Goal: Information Seeking & Learning: Learn about a topic

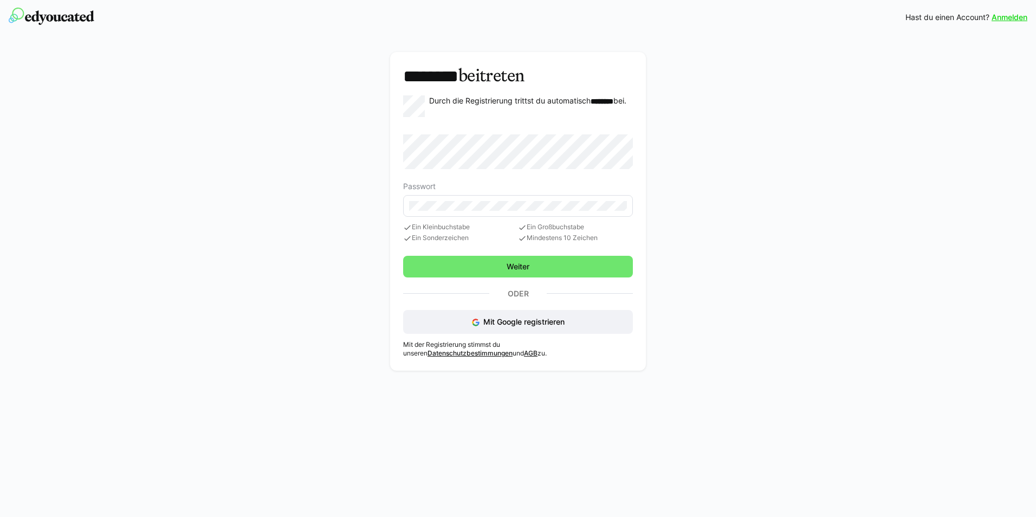
click at [440, 172] on form "Passwort Ein Kleinbuchstabe Ein Sonderzeichen Ein Großbuchstabe Mindestens 10 Z…" at bounding box center [518, 188] width 230 height 108
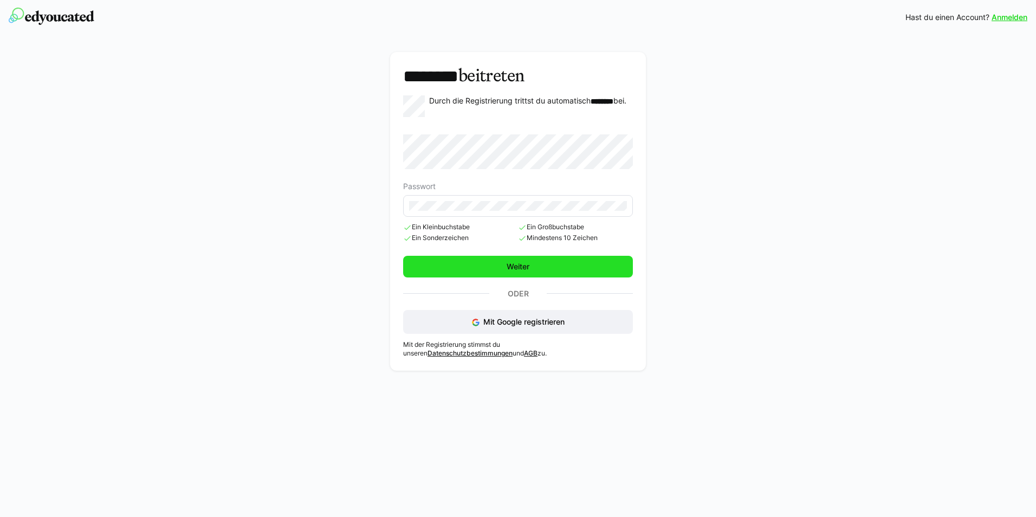
click at [494, 268] on span "Weiter" at bounding box center [518, 267] width 230 height 22
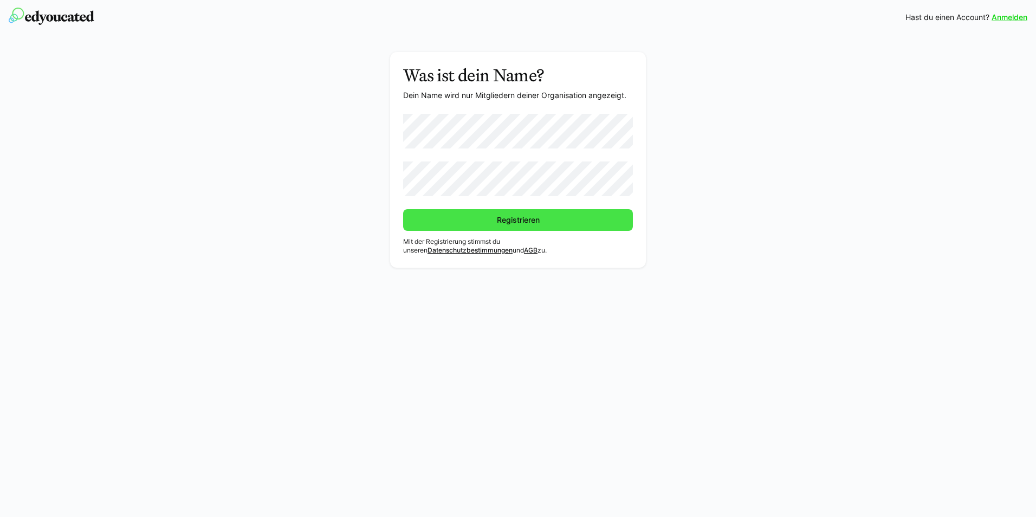
click at [456, 217] on span "Registrieren" at bounding box center [518, 220] width 230 height 22
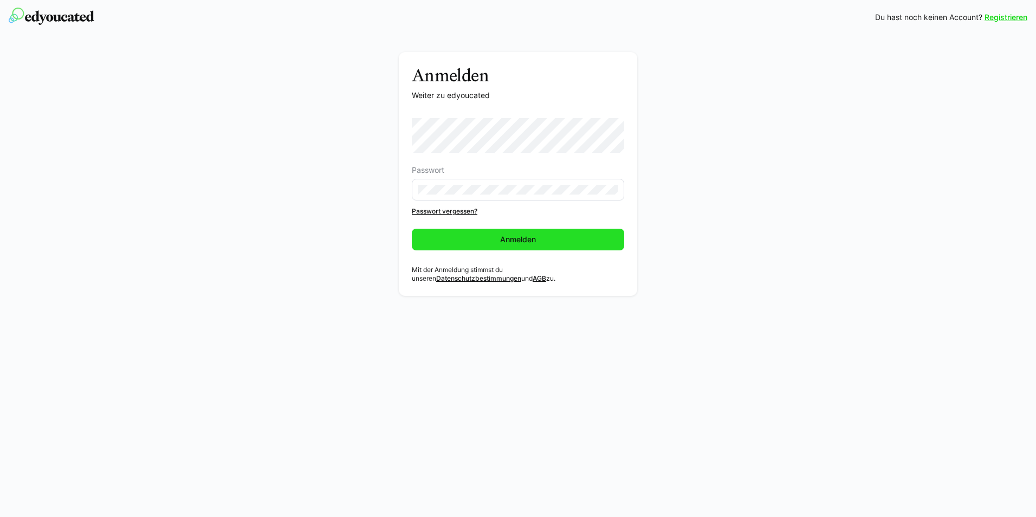
click at [458, 234] on span "Anmelden" at bounding box center [518, 240] width 212 height 22
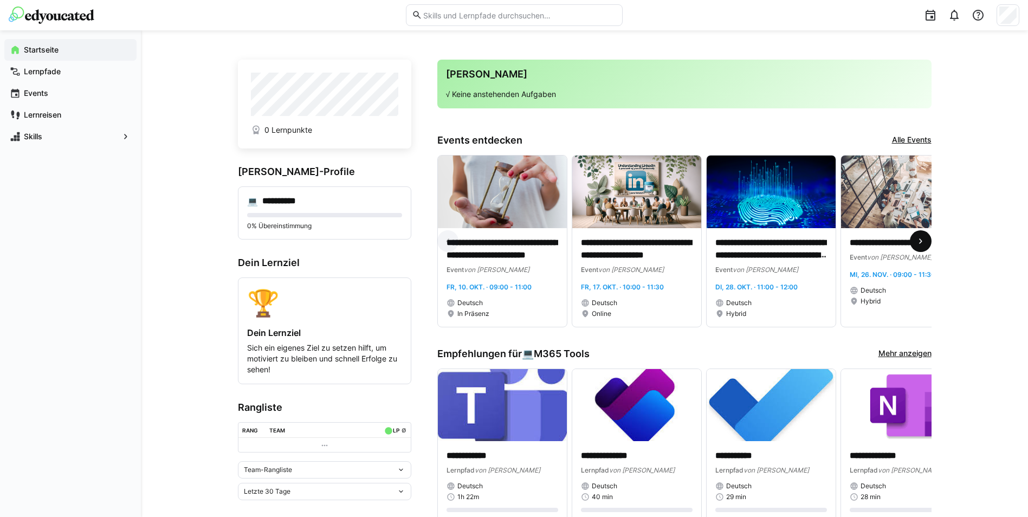
click at [918, 244] on eds-icon at bounding box center [920, 241] width 11 height 11
click at [920, 238] on eds-icon at bounding box center [920, 241] width 11 height 11
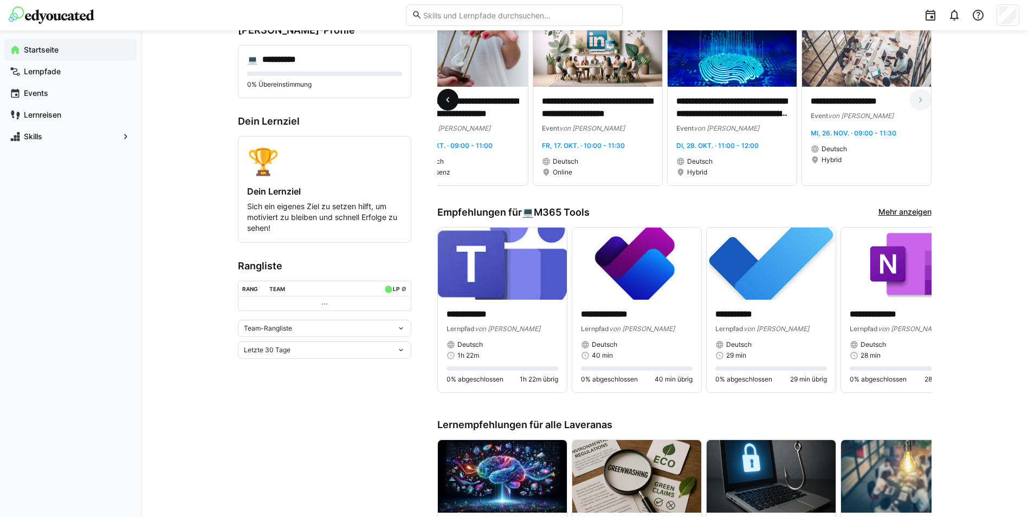
scroll to position [163, 0]
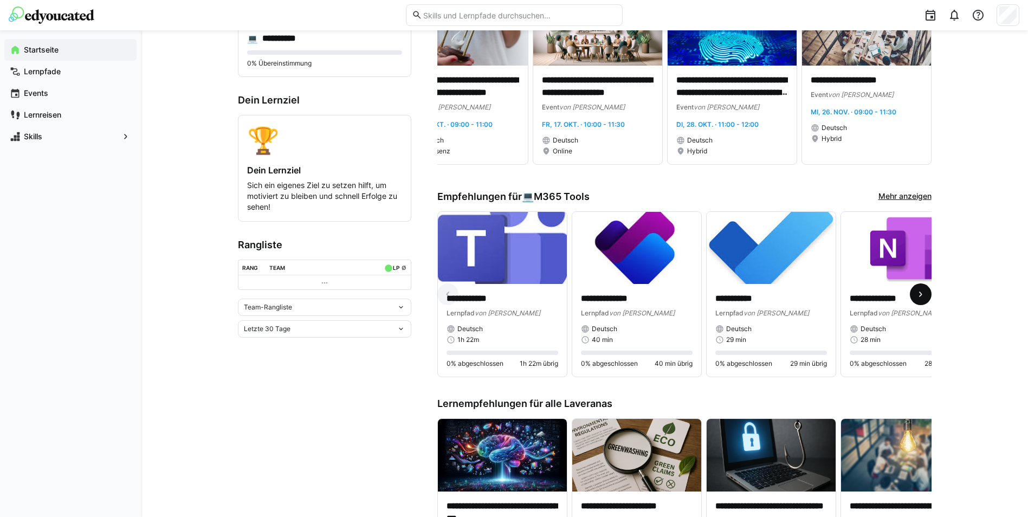
click at [921, 292] on eds-icon at bounding box center [920, 294] width 11 height 11
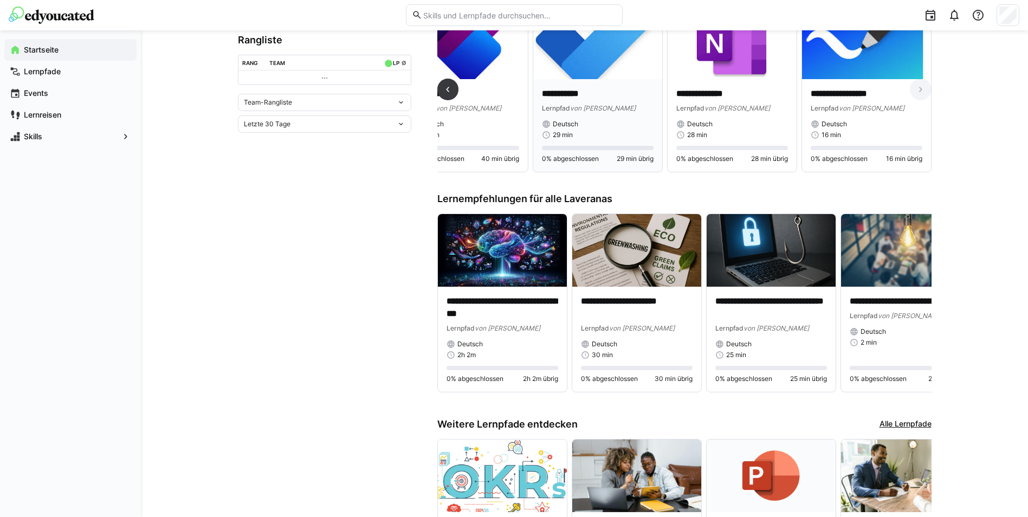
scroll to position [379, 0]
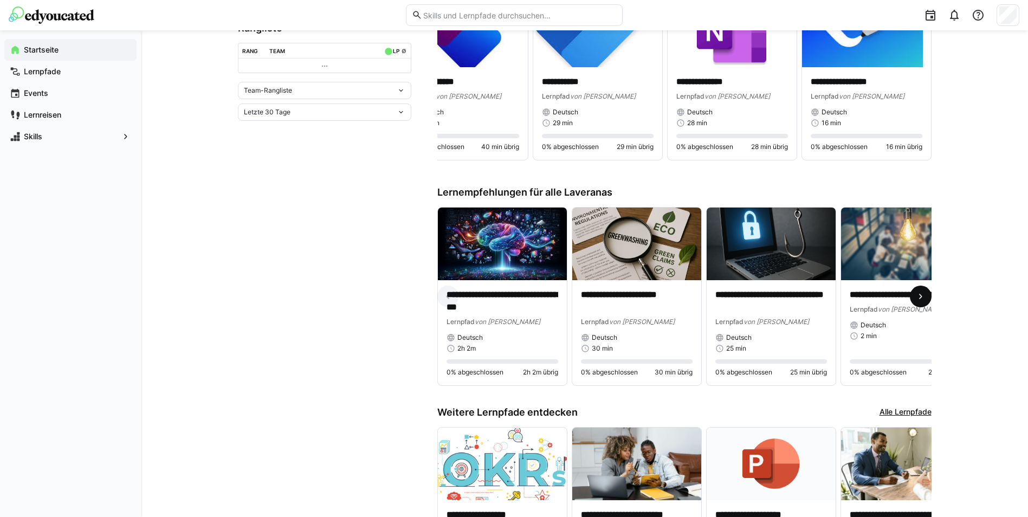
click at [924, 295] on eds-icon at bounding box center [920, 296] width 11 height 11
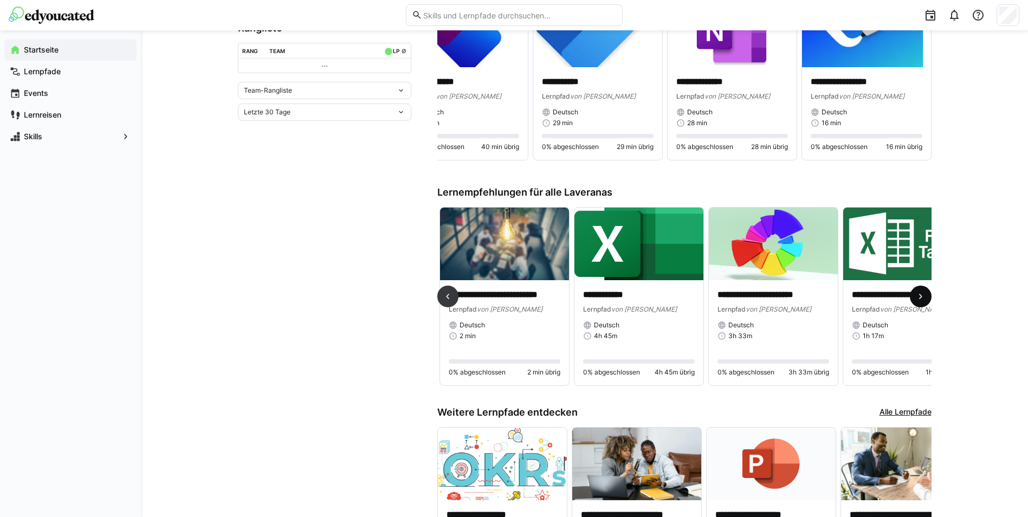
scroll to position [0, 403]
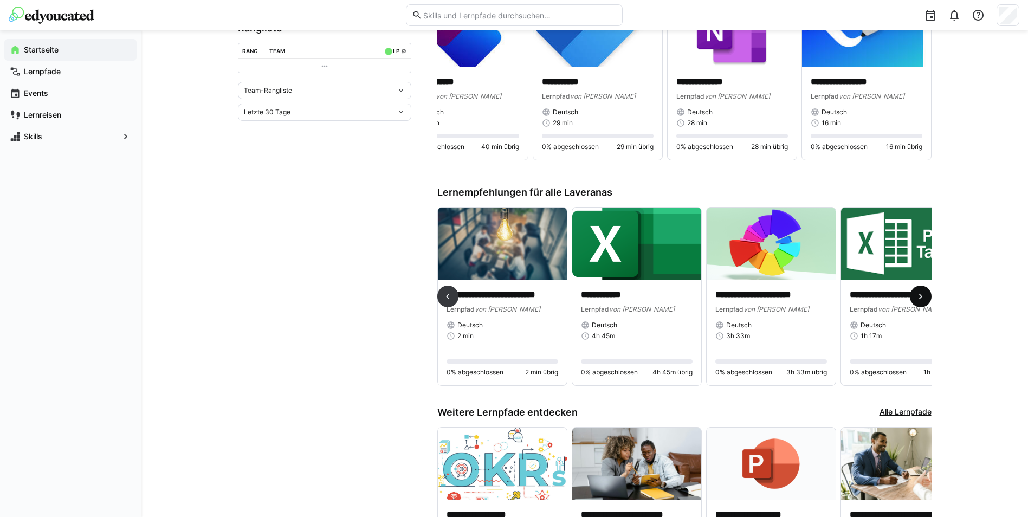
click at [924, 295] on eds-icon at bounding box center [920, 296] width 11 height 11
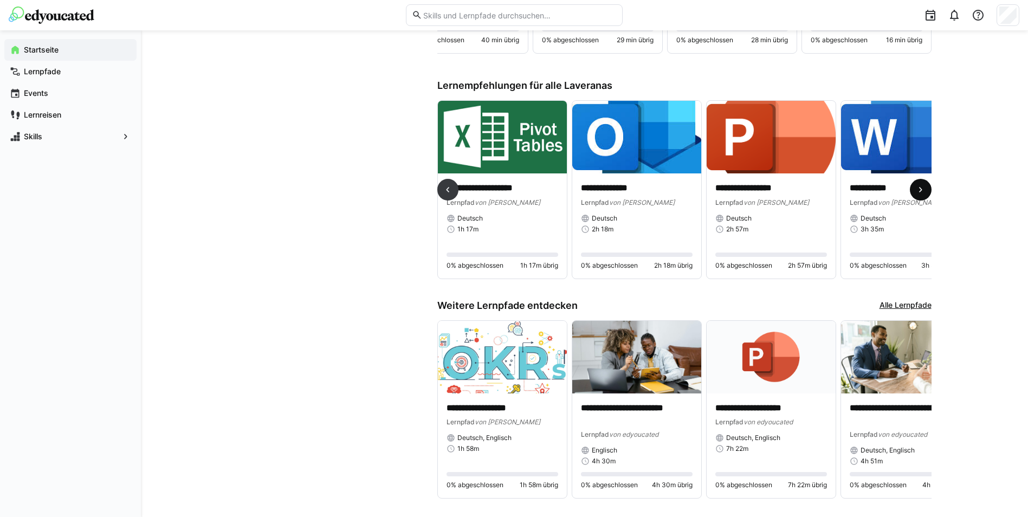
scroll to position [514, 0]
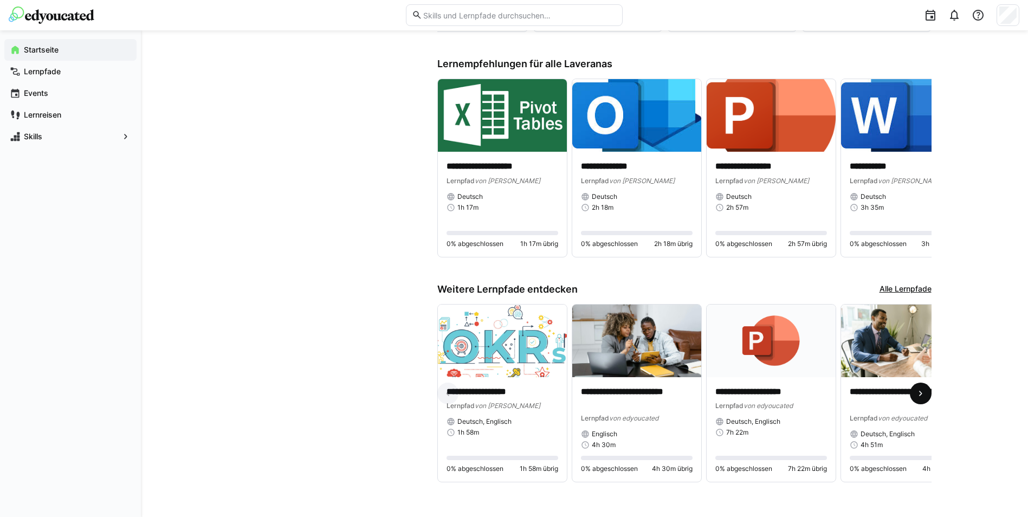
click at [917, 388] on eds-icon at bounding box center [920, 393] width 11 height 11
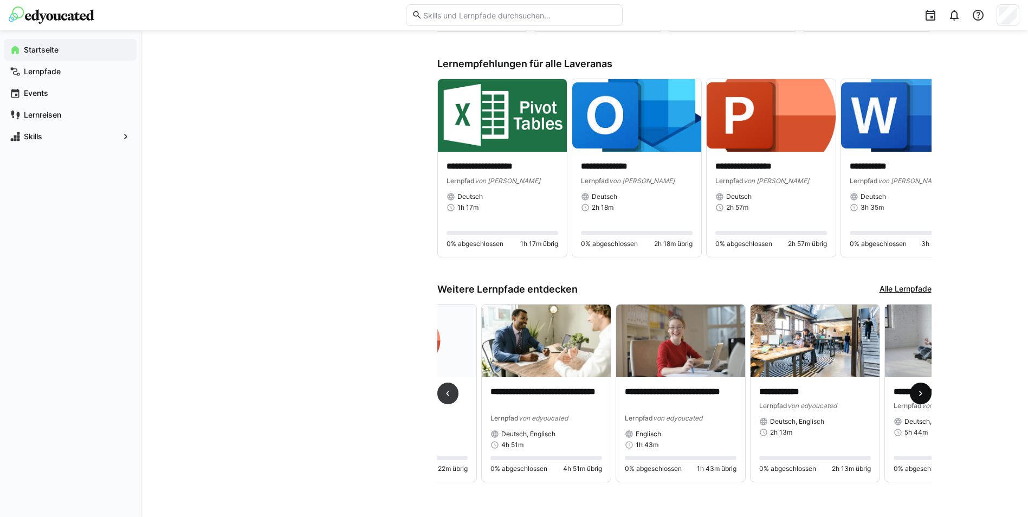
scroll to position [0, 403]
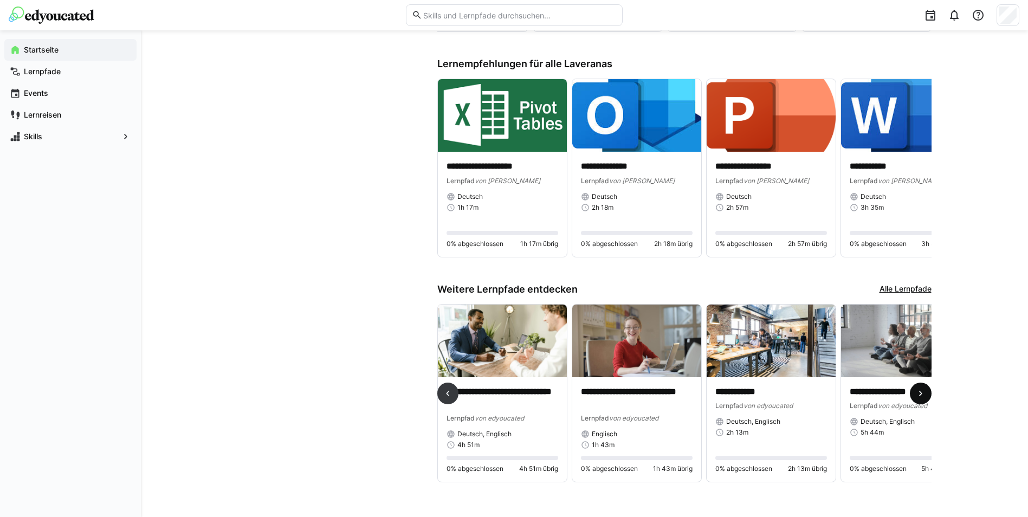
click at [917, 388] on eds-icon at bounding box center [920, 393] width 11 height 11
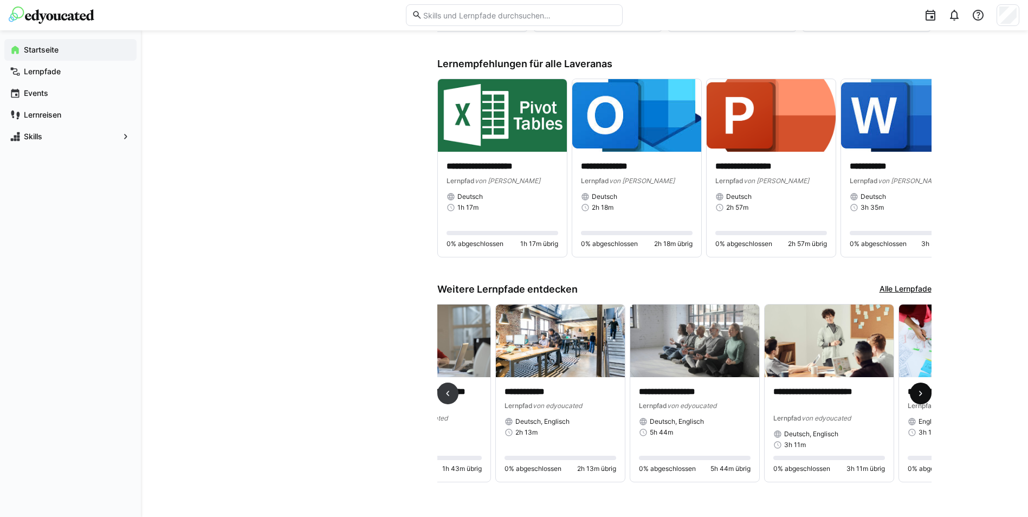
scroll to position [0, 806]
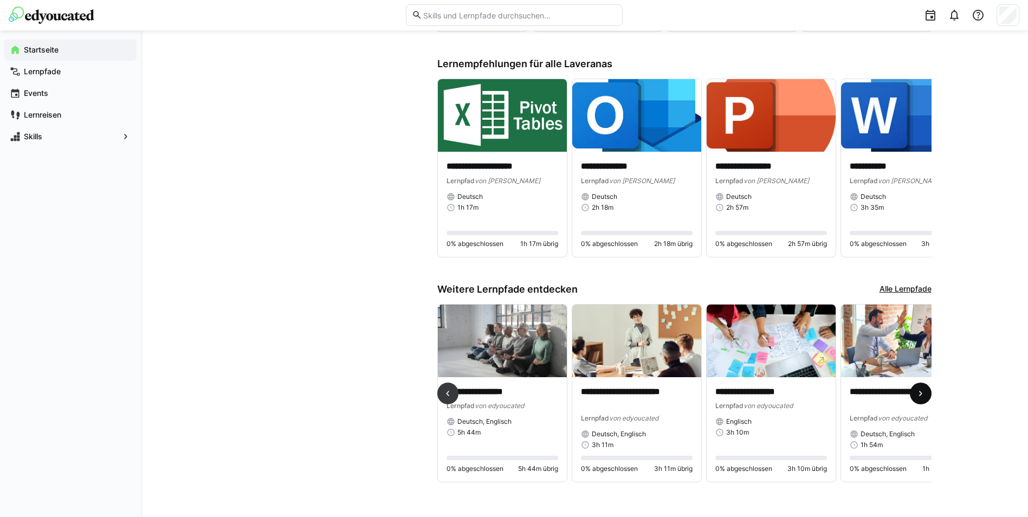
click at [917, 388] on eds-icon at bounding box center [920, 393] width 11 height 11
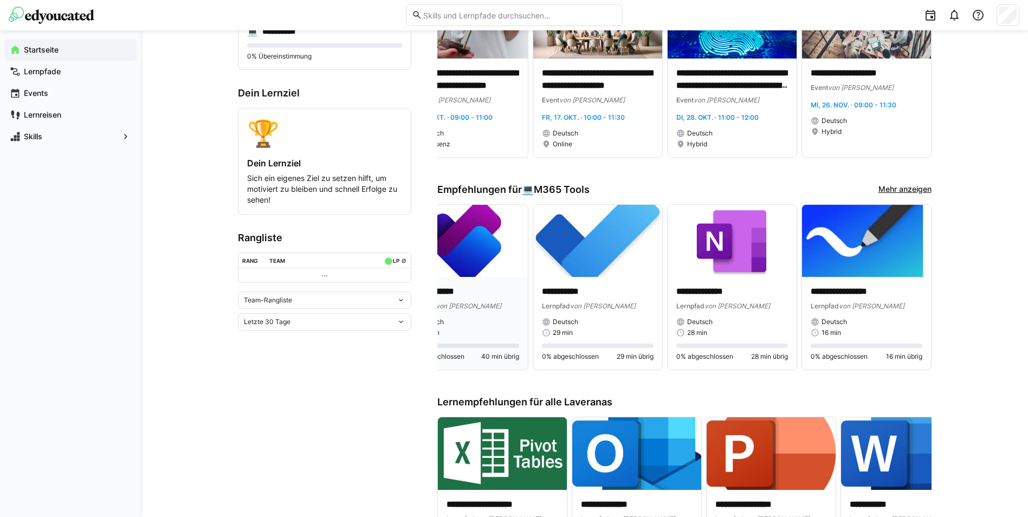
scroll to position [189, 0]
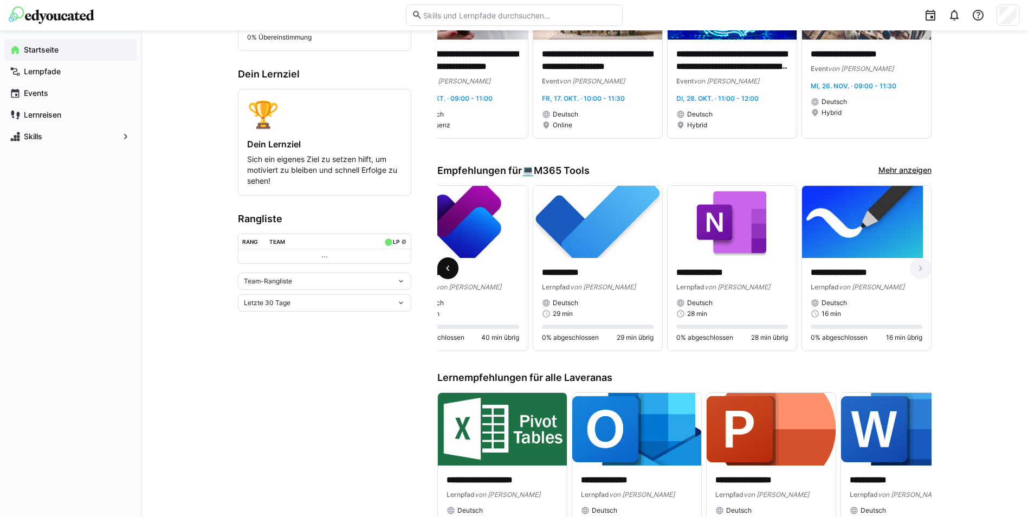
click at [446, 272] on eds-icon at bounding box center [447, 268] width 11 height 11
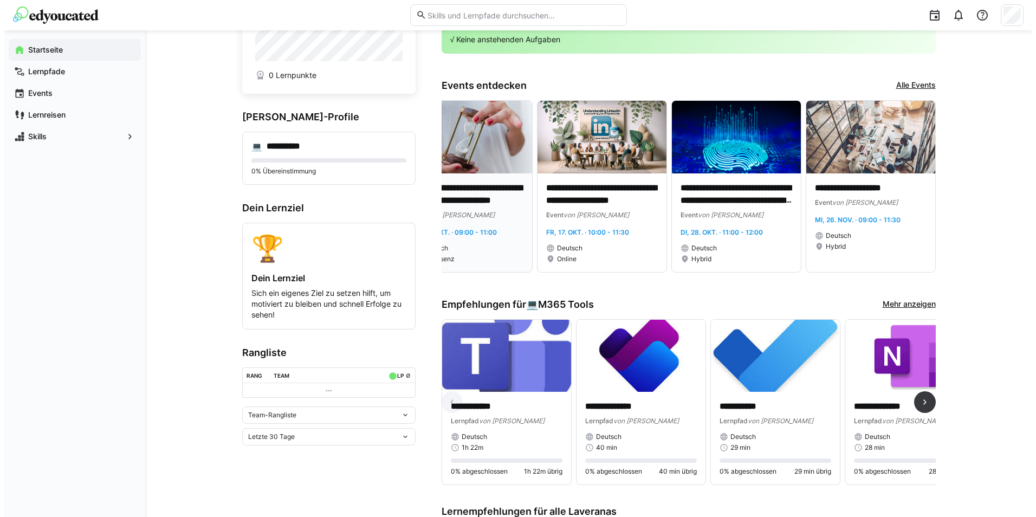
scroll to position [0, 0]
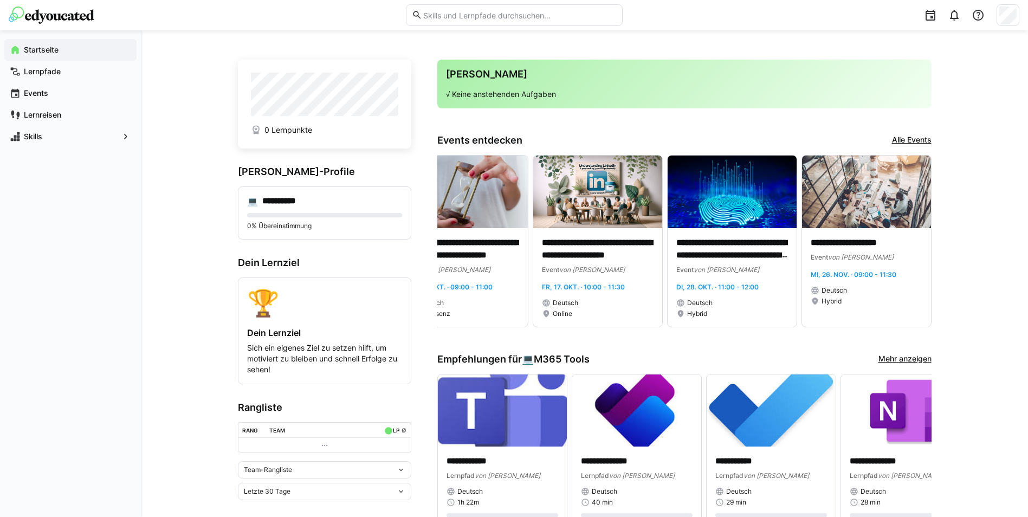
click at [428, 14] on input "text" at bounding box center [519, 15] width 194 height 10
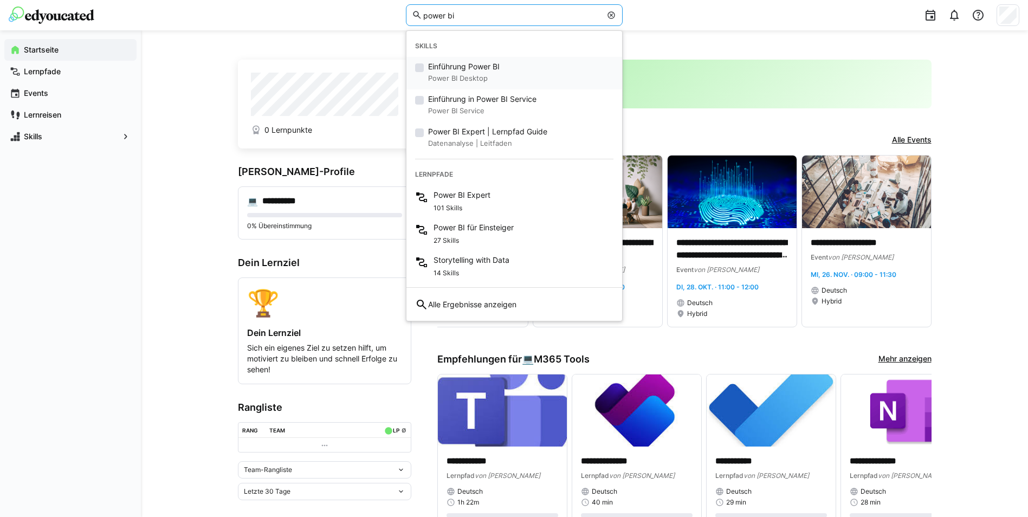
type input "power bi"
click at [455, 72] on small "Power BI Desktop" at bounding box center [464, 78] width 72 height 13
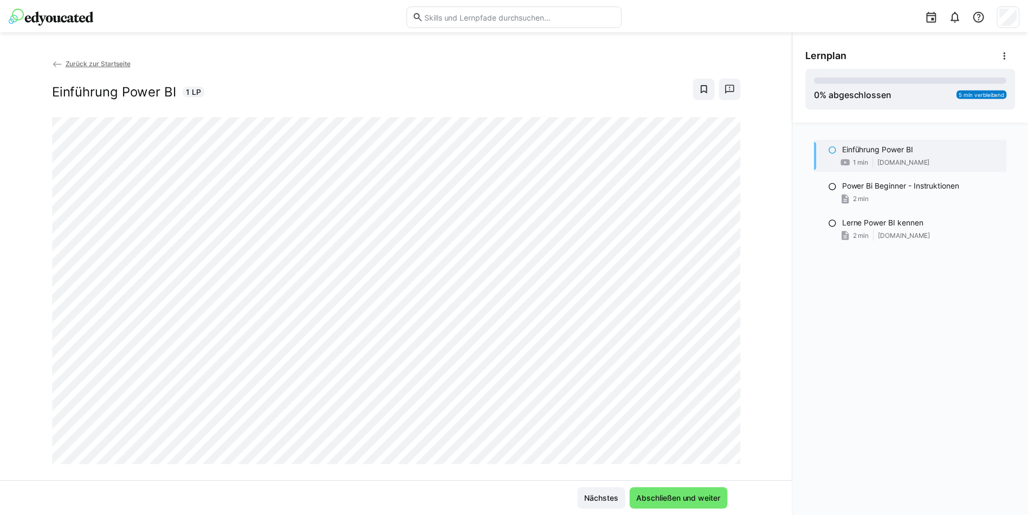
scroll to position [18, 0]
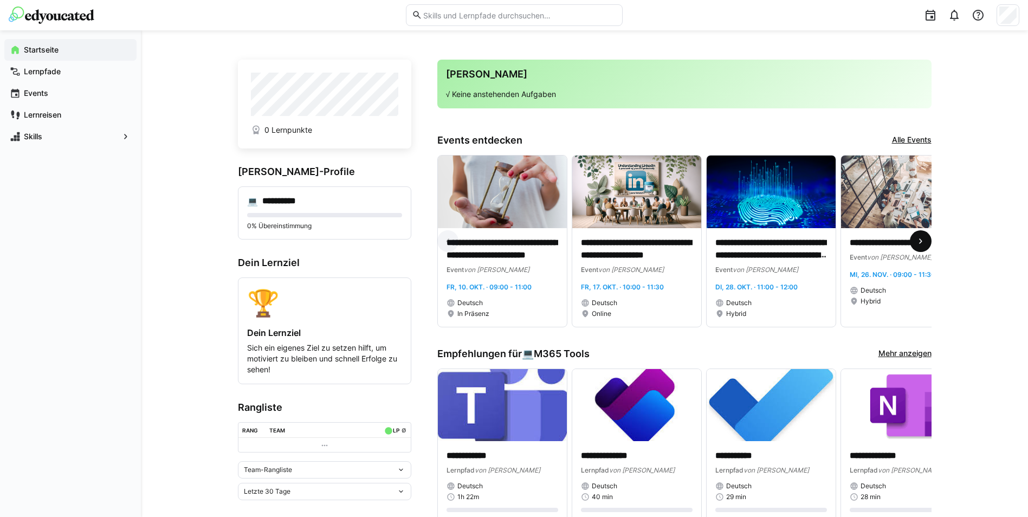
click at [920, 242] on eds-icon at bounding box center [920, 241] width 11 height 11
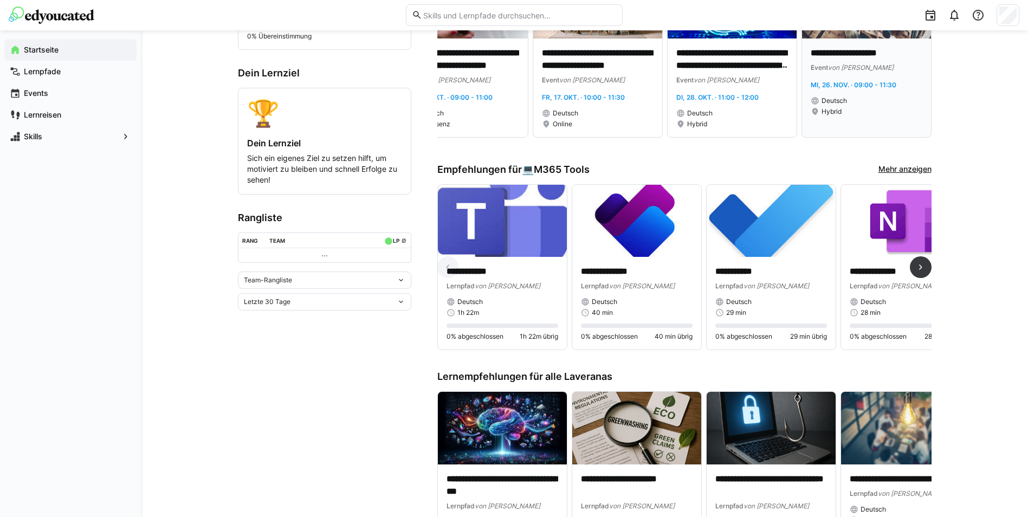
scroll to position [217, 0]
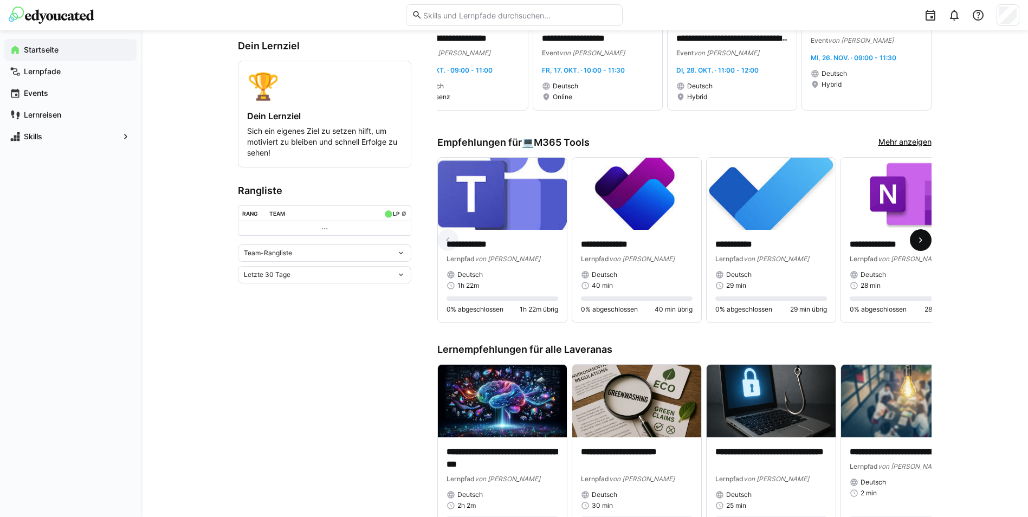
click at [915, 244] on eds-icon at bounding box center [920, 240] width 11 height 11
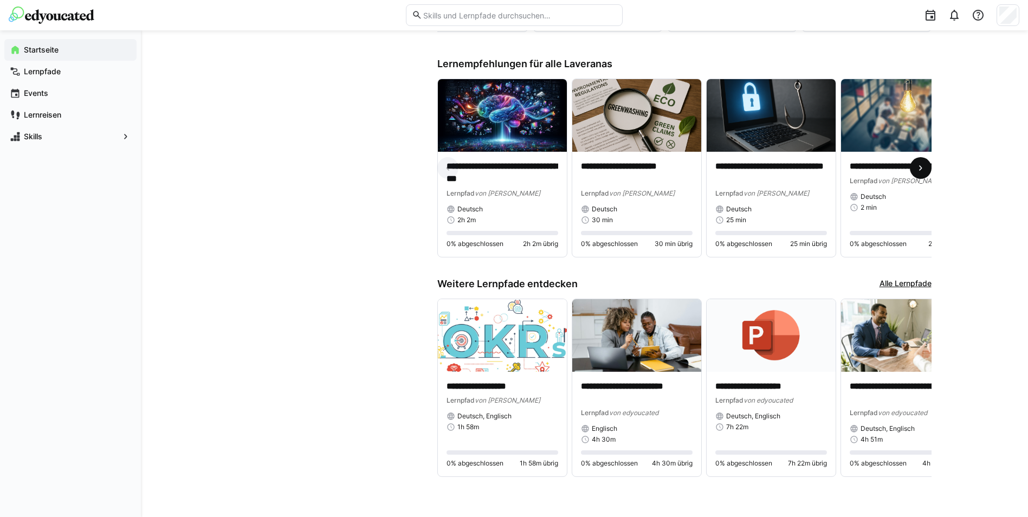
scroll to position [514, 0]
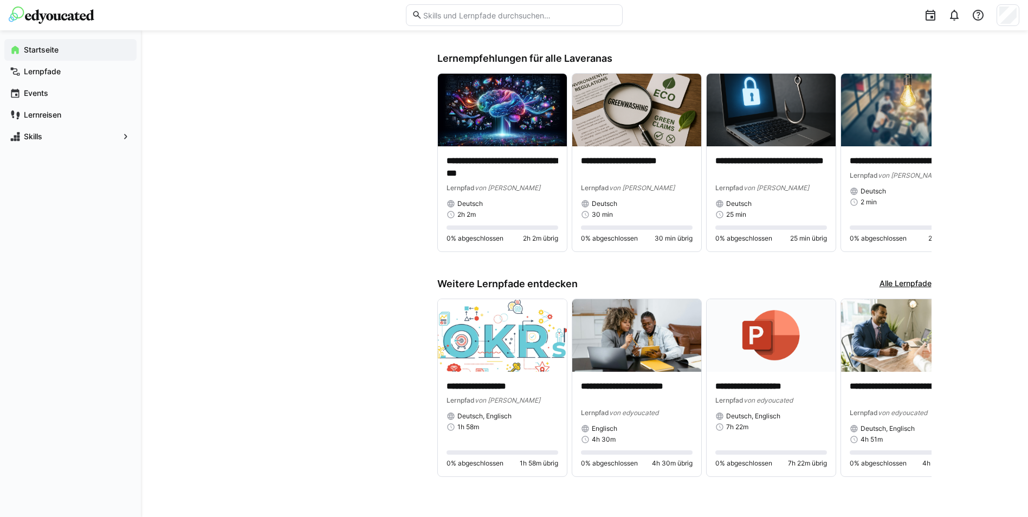
click at [340, 351] on app-home-left "**********" at bounding box center [324, 18] width 173 height 945
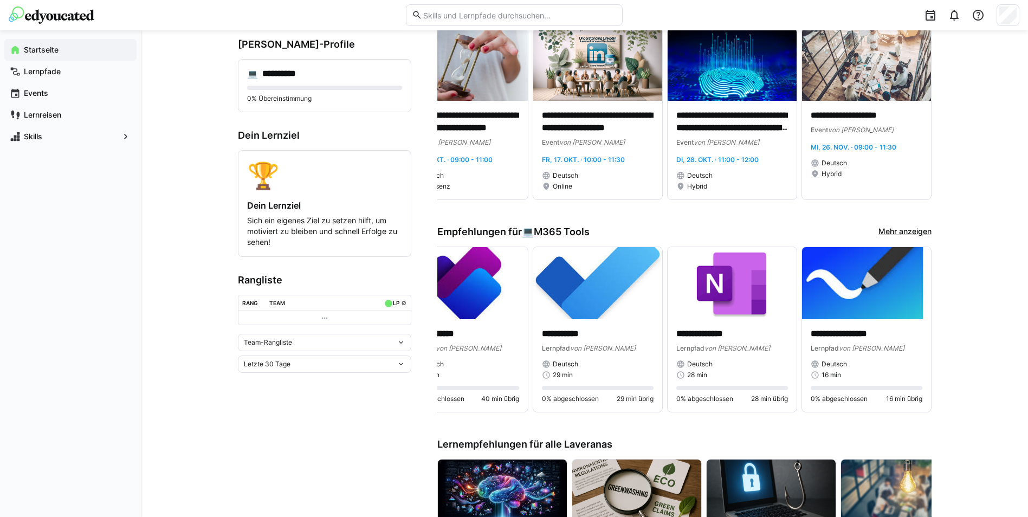
scroll to position [0, 0]
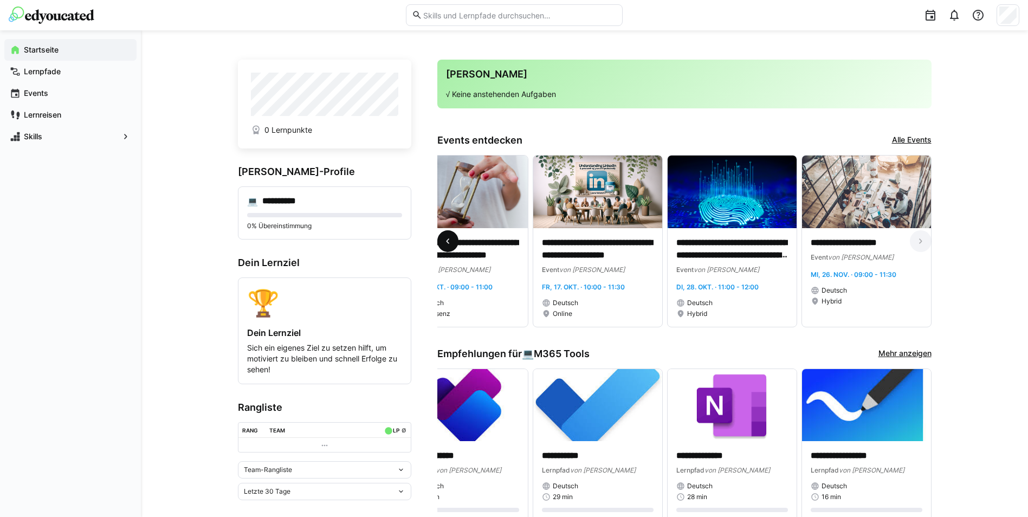
click at [444, 246] on eds-icon at bounding box center [447, 241] width 11 height 11
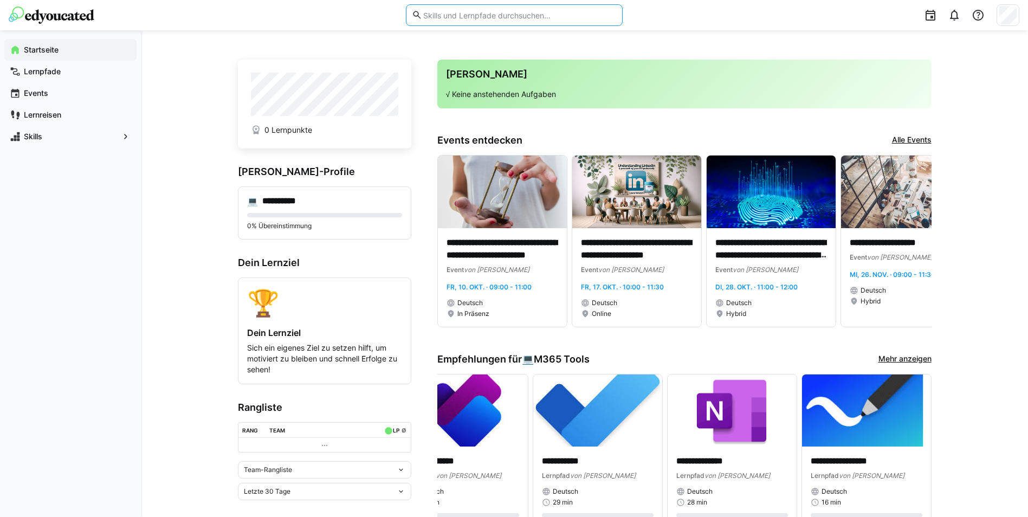
click at [524, 16] on input "text" at bounding box center [519, 15] width 194 height 10
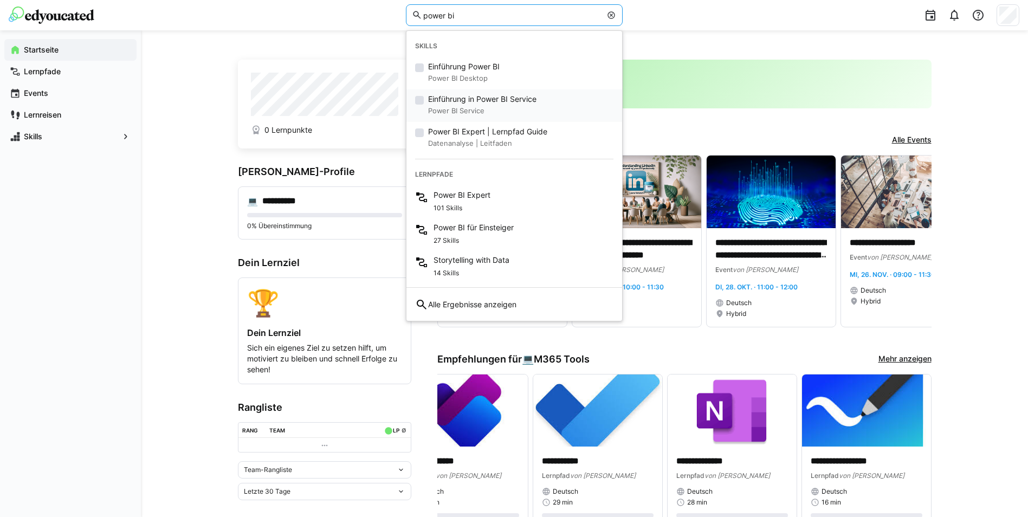
type input "power bi"
click at [503, 107] on small "Power BI Service" at bounding box center [482, 111] width 108 height 13
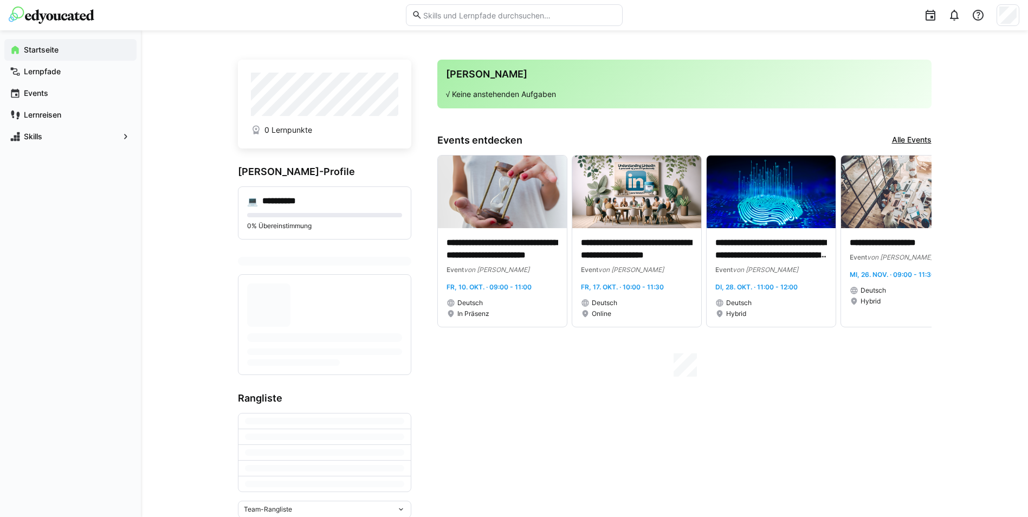
click at [470, 19] on input "text" at bounding box center [519, 15] width 194 height 10
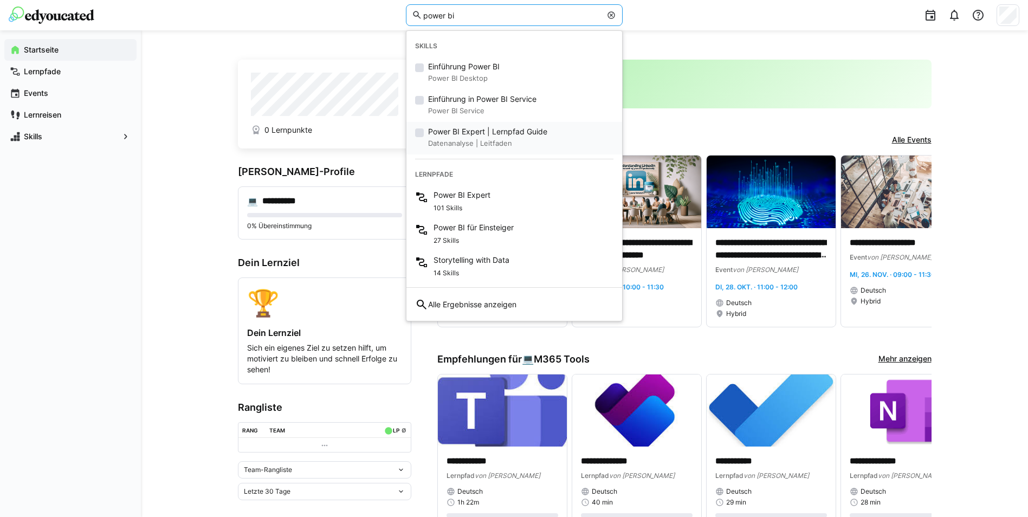
type input "power bi"
click at [472, 132] on span "Power BI Expert | Lernpfad Guide" at bounding box center [487, 131] width 119 height 11
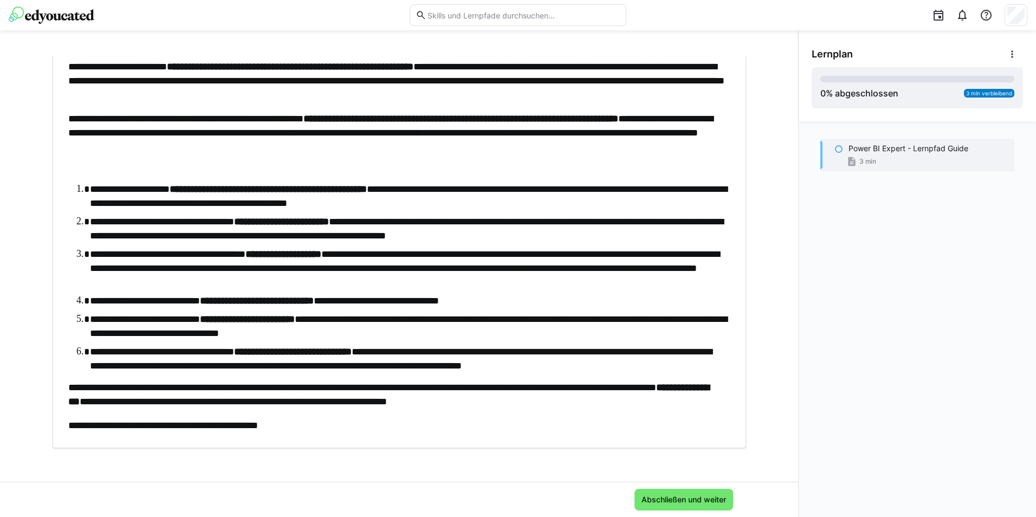
scroll to position [227, 0]
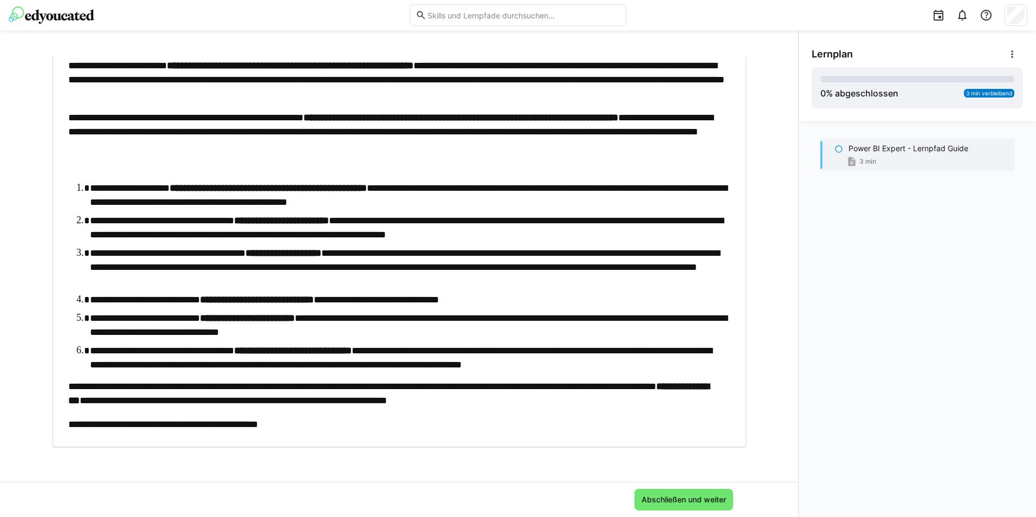
click at [469, 14] on input "text" at bounding box center [524, 15] width 194 height 10
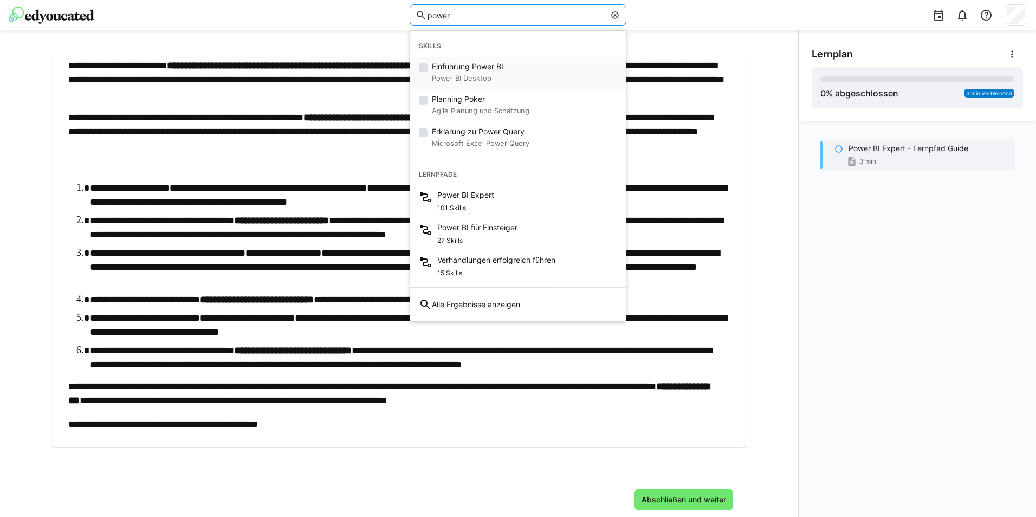
type input "power"
click at [476, 74] on small "Power BI Desktop" at bounding box center [468, 78] width 72 height 13
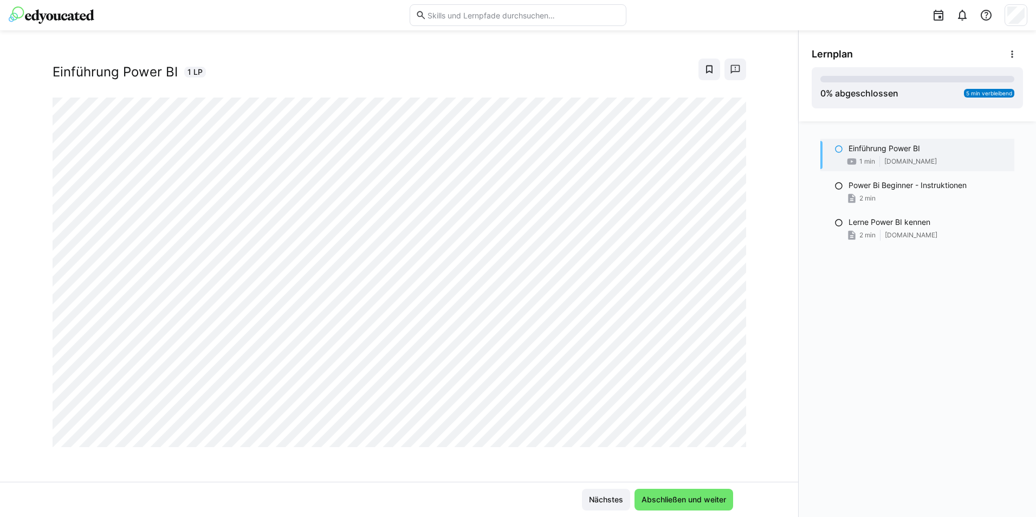
scroll to position [18, 0]
click at [612, 500] on span "Nächstes" at bounding box center [606, 499] width 37 height 11
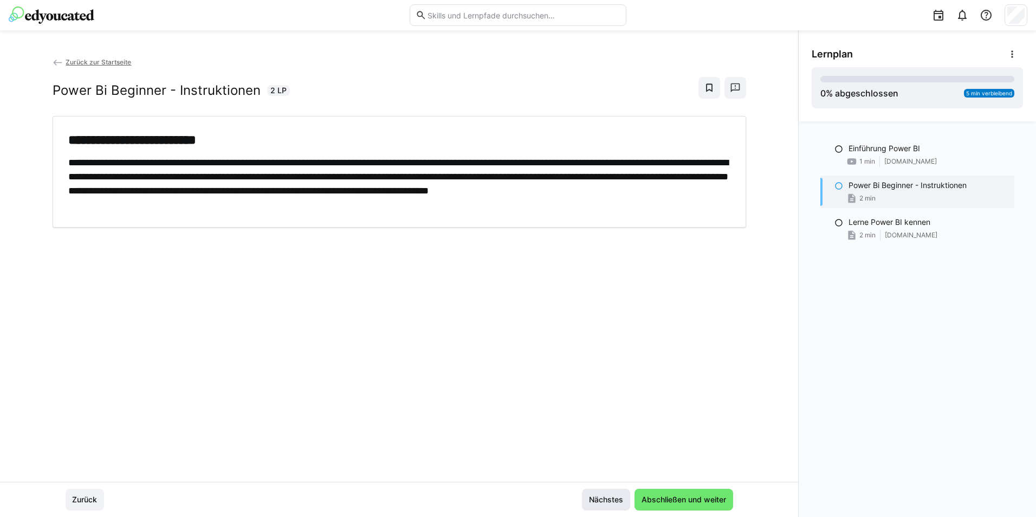
scroll to position [0, 0]
click at [612, 500] on span "Nächstes" at bounding box center [606, 499] width 37 height 11
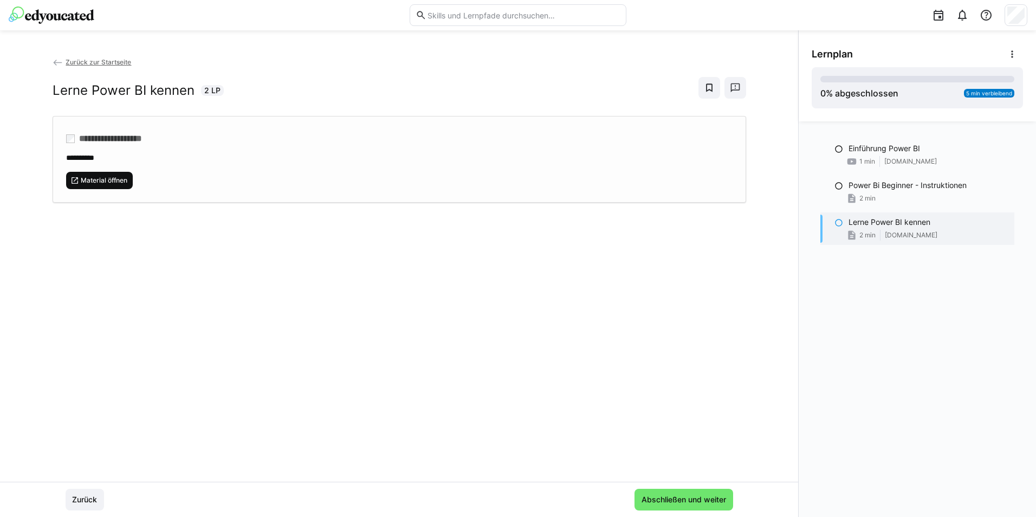
click at [90, 176] on span "Material öffnen" at bounding box center [104, 180] width 49 height 9
click at [112, 59] on span "Zurück zur Startseite" at bounding box center [99, 62] width 66 height 8
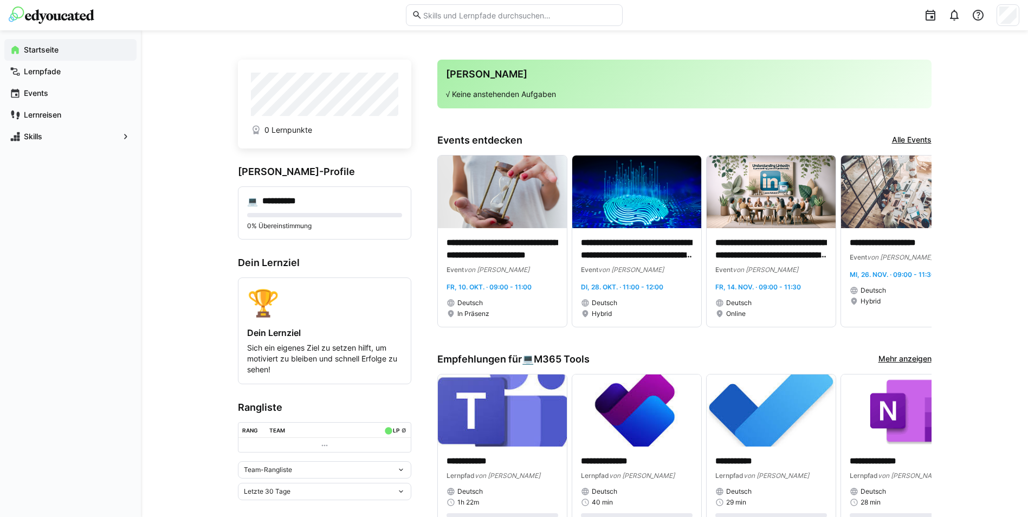
click at [440, 21] on eds-input at bounding box center [514, 15] width 217 height 22
click at [434, 17] on input "text" at bounding box center [519, 15] width 194 height 10
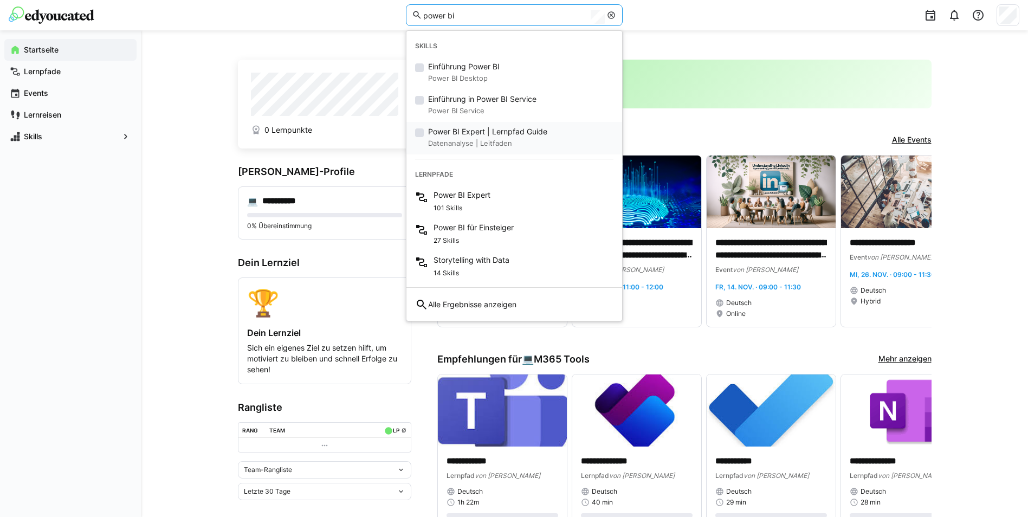
type input "power bi"
click at [488, 135] on span "Power BI Expert | Lernpfad Guide" at bounding box center [487, 131] width 119 height 11
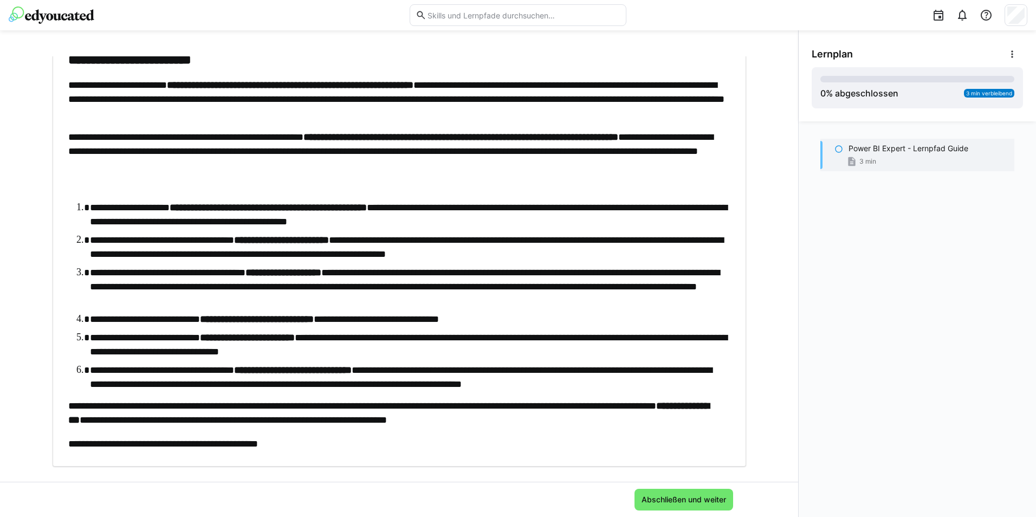
scroll to position [217, 0]
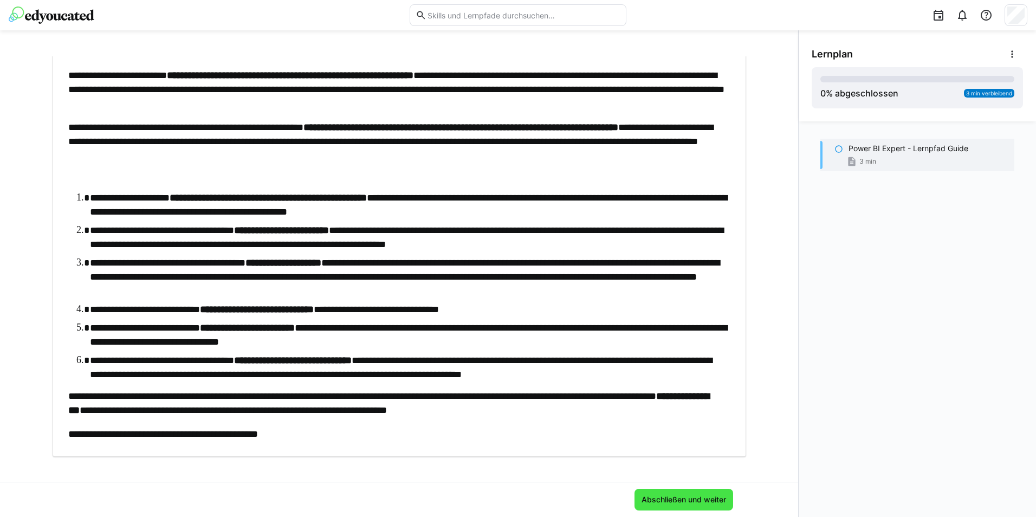
click at [647, 501] on span "Abschließen und weiter" at bounding box center [684, 499] width 88 height 11
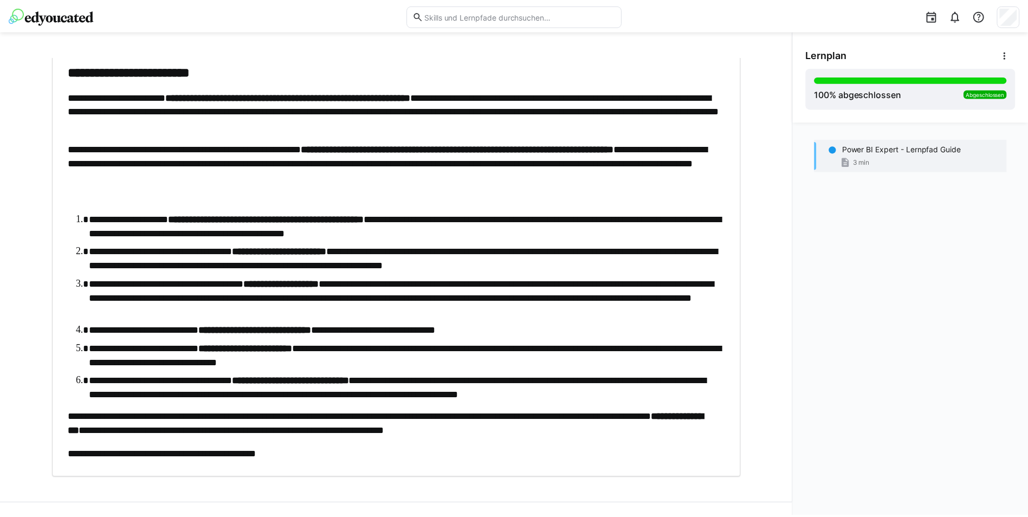
scroll to position [205, 0]
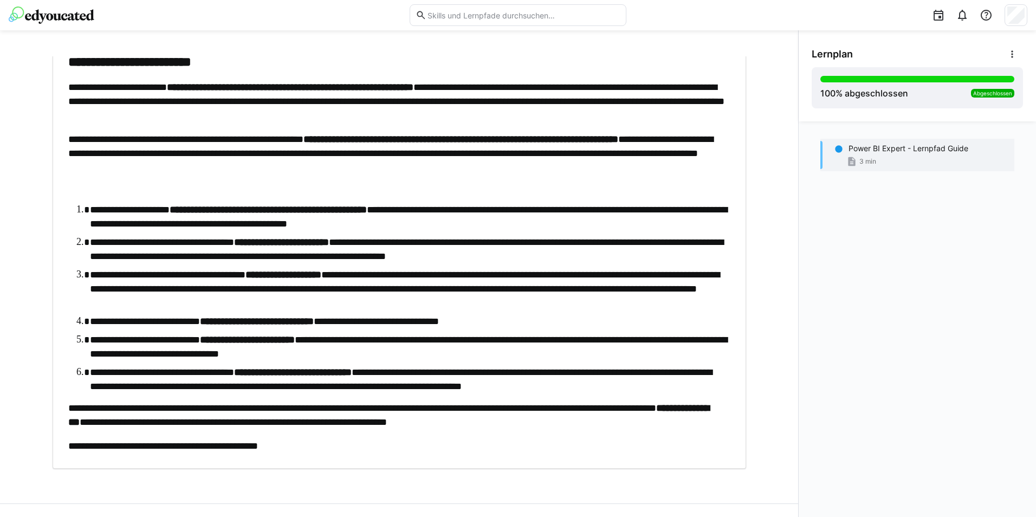
click at [837, 151] on eds-icon at bounding box center [839, 149] width 9 height 9
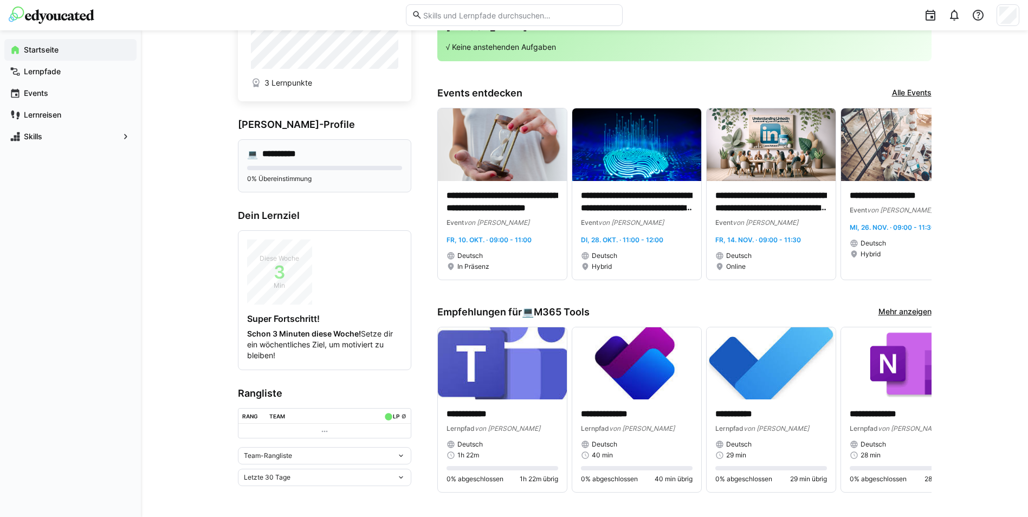
scroll to position [108, 0]
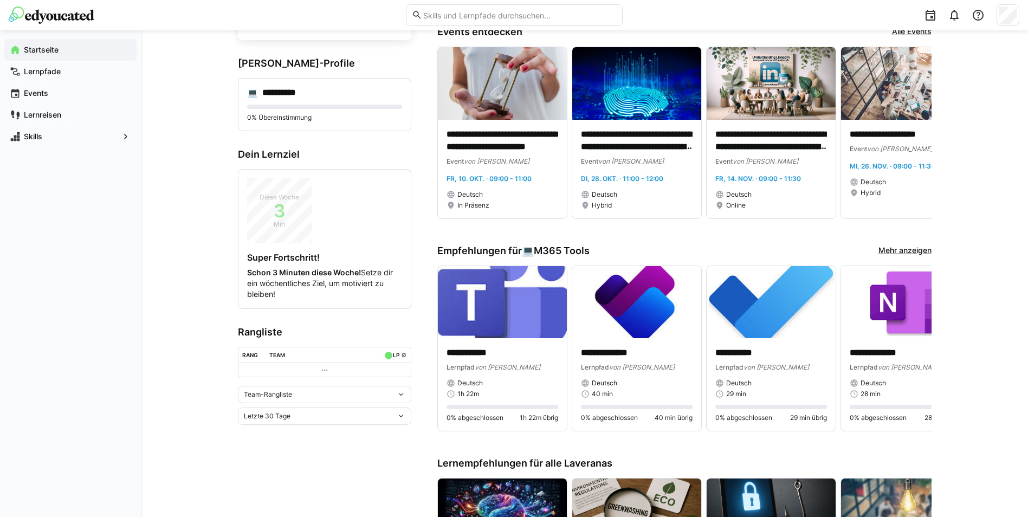
click at [440, 19] on input "text" at bounding box center [519, 15] width 194 height 10
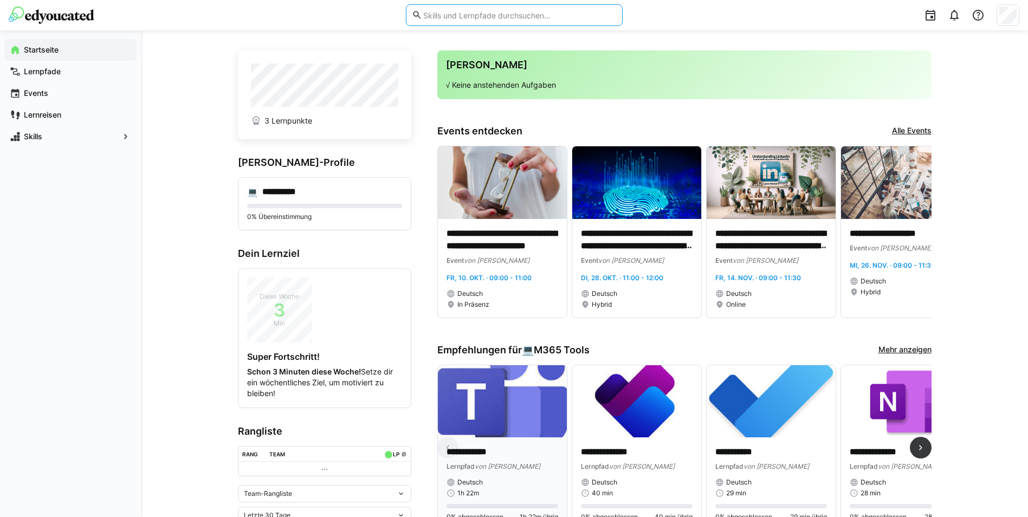
scroll to position [0, 0]
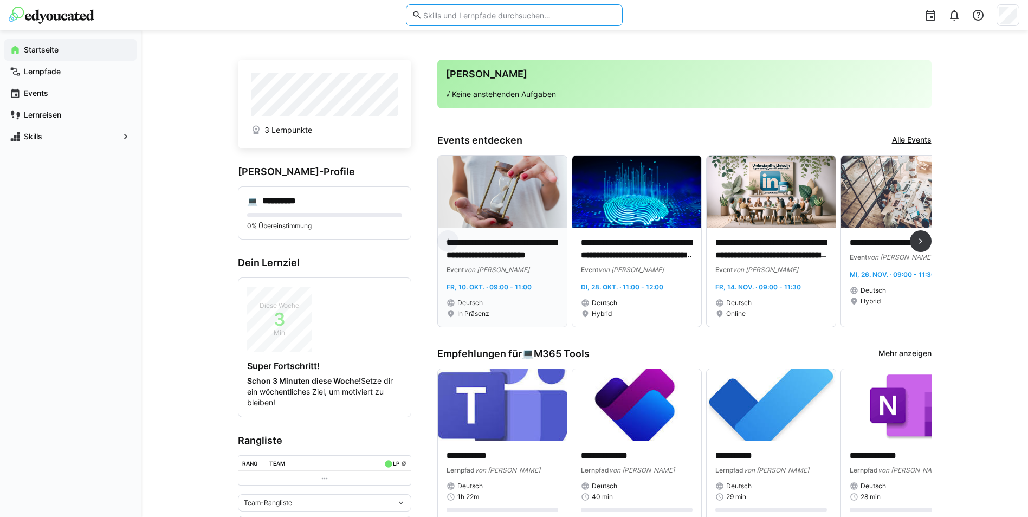
click at [507, 247] on p "**********" at bounding box center [503, 249] width 112 height 25
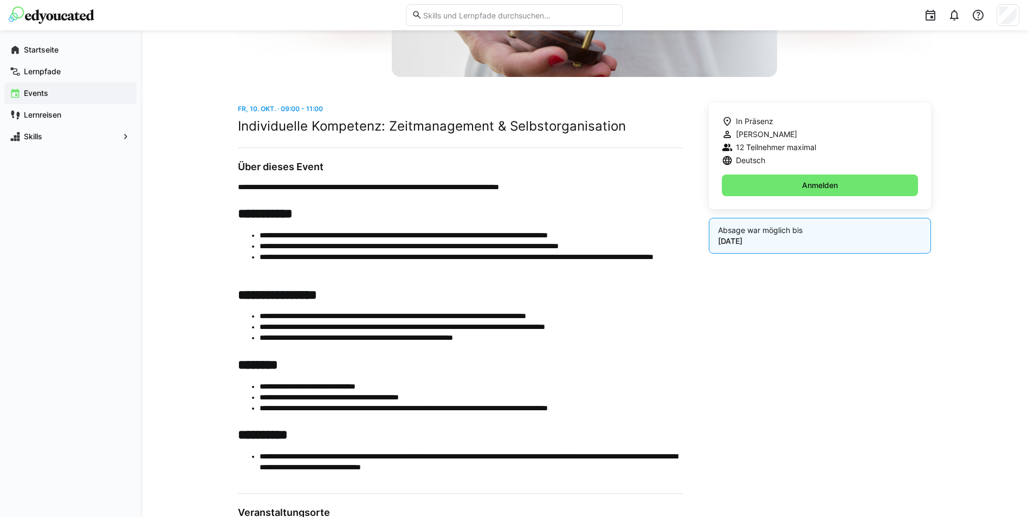
scroll to position [264, 0]
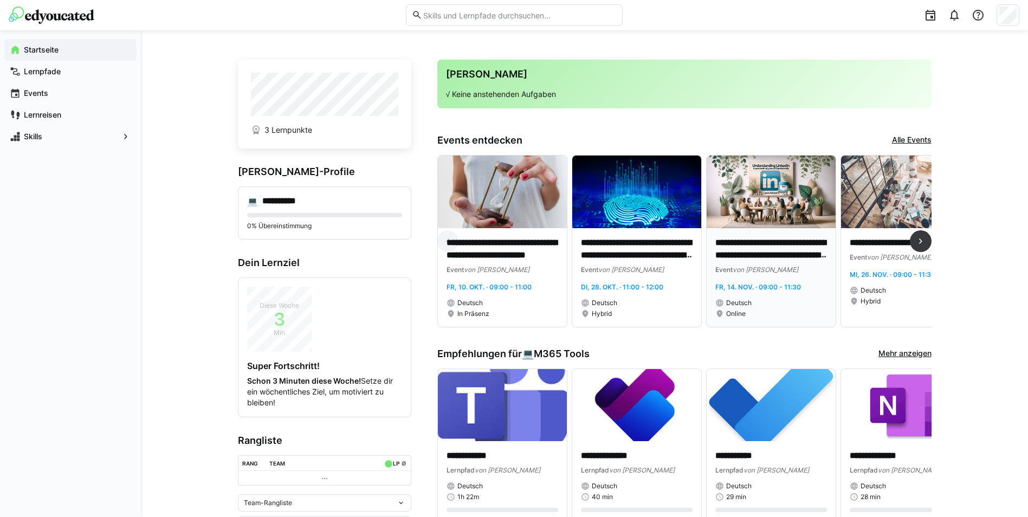
click at [780, 204] on img at bounding box center [771, 192] width 129 height 73
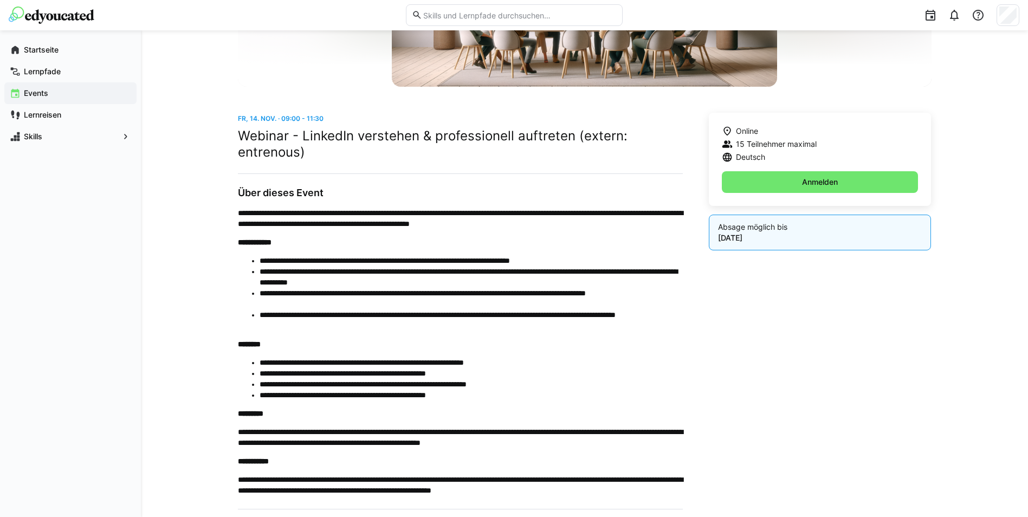
scroll to position [62, 0]
